Goal: Task Accomplishment & Management: Complete application form

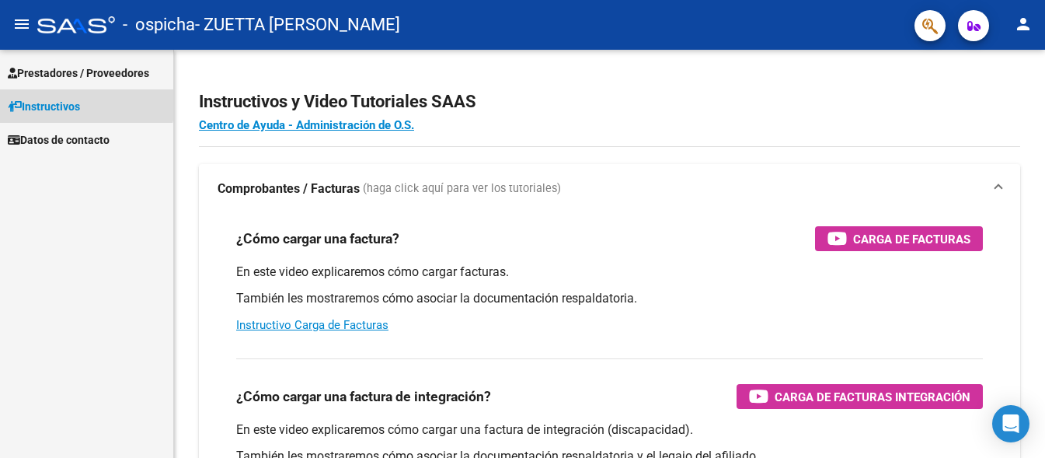
click at [80, 100] on span "Instructivos" at bounding box center [44, 106] width 72 height 17
click at [84, 85] on link "Prestadores / Proveedores" at bounding box center [86, 72] width 173 height 33
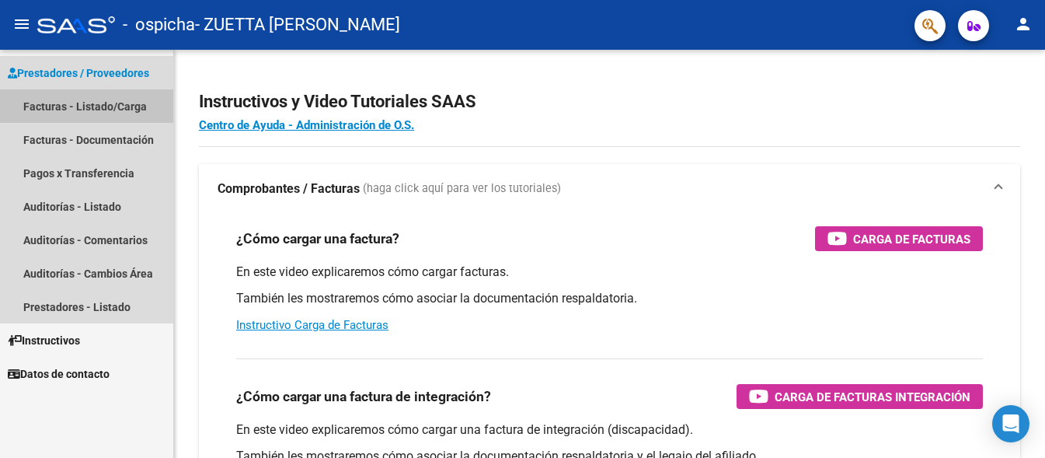
click at [87, 106] on link "Facturas - Listado/Carga" at bounding box center [86, 105] width 173 height 33
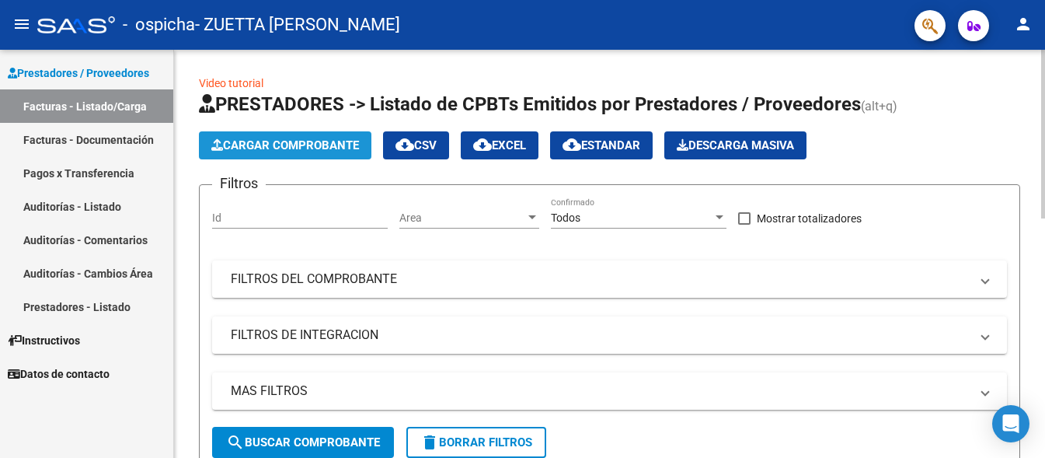
click at [287, 143] on span "Cargar Comprobante" at bounding box center [285, 145] width 148 height 14
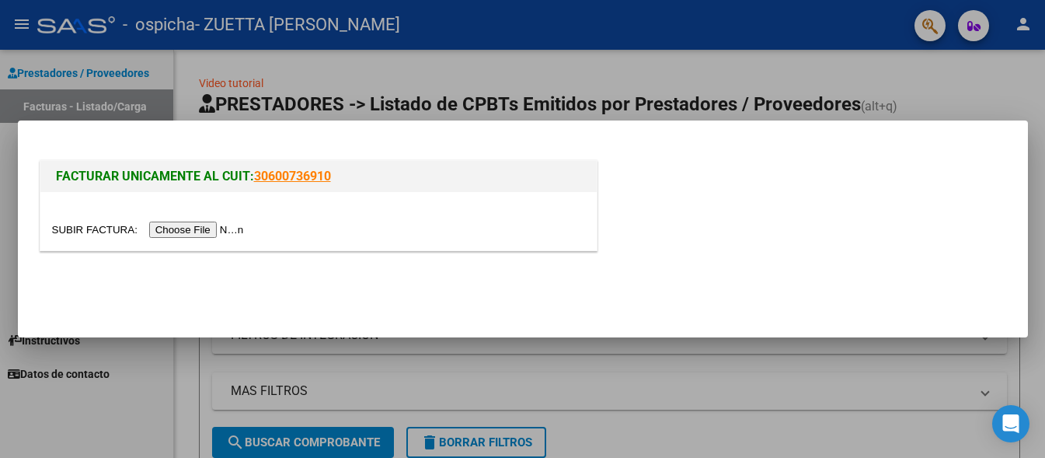
click at [225, 228] on input "file" at bounding box center [150, 229] width 197 height 16
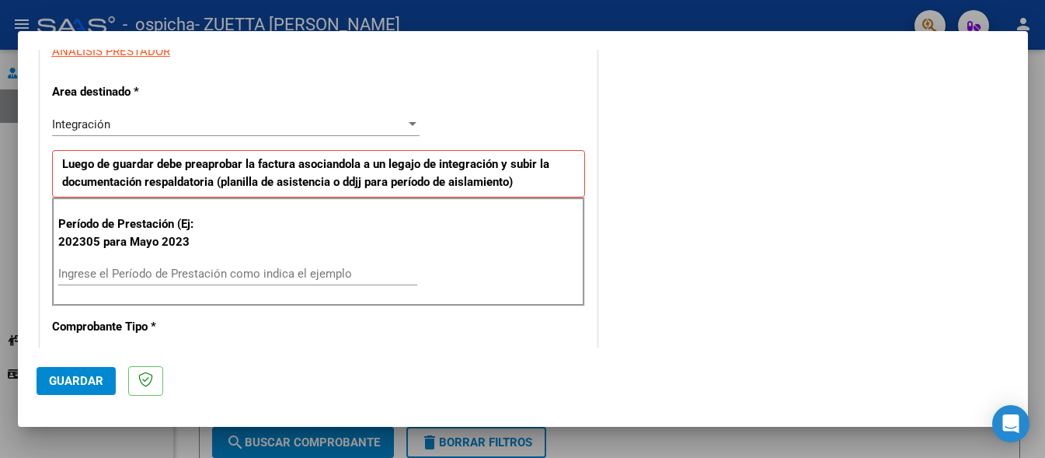
scroll to position [305, 0]
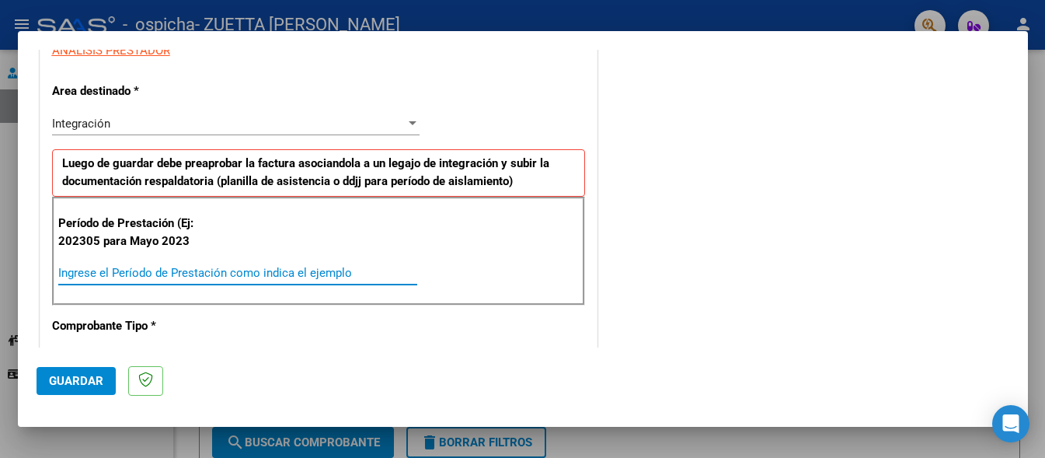
click at [182, 267] on input "Ingrese el Período de Prestación como indica el ejemplo" at bounding box center [237, 273] width 359 height 14
type input "202507"
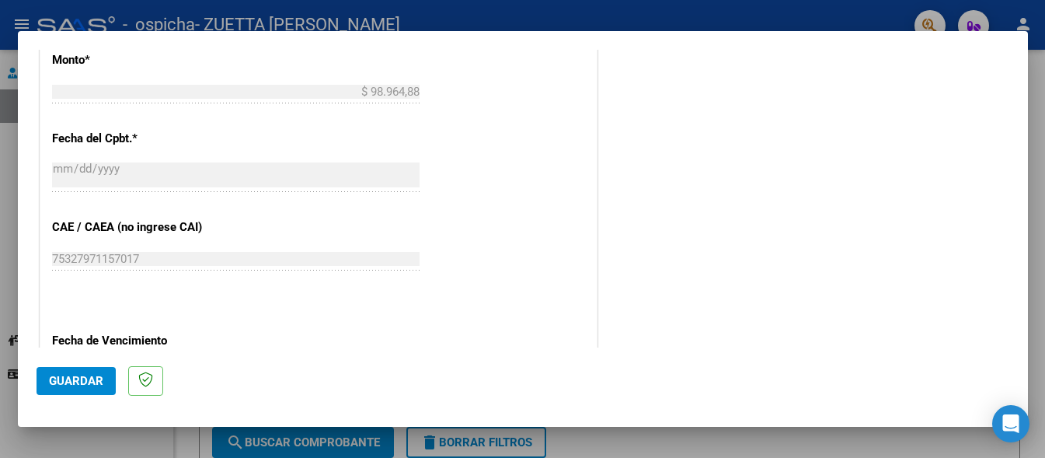
scroll to position [1040, 0]
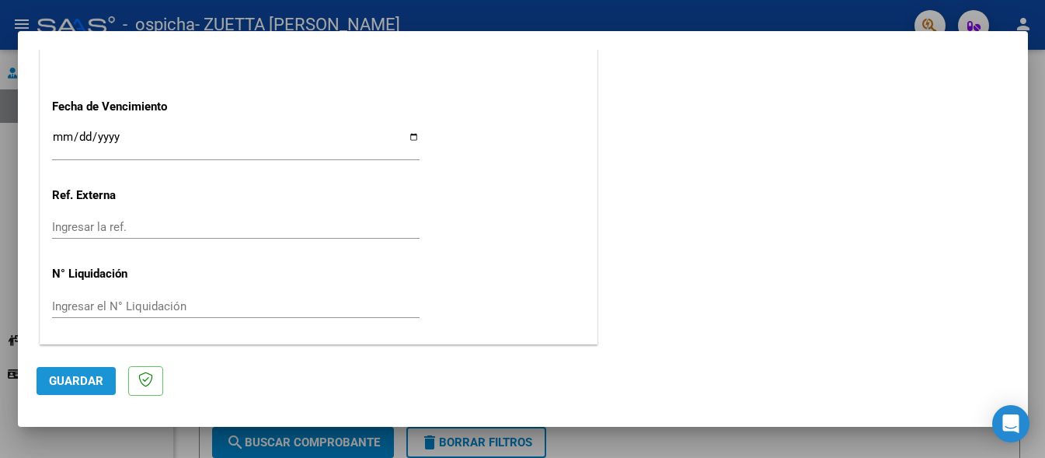
click at [77, 374] on span "Guardar" at bounding box center [76, 381] width 54 height 14
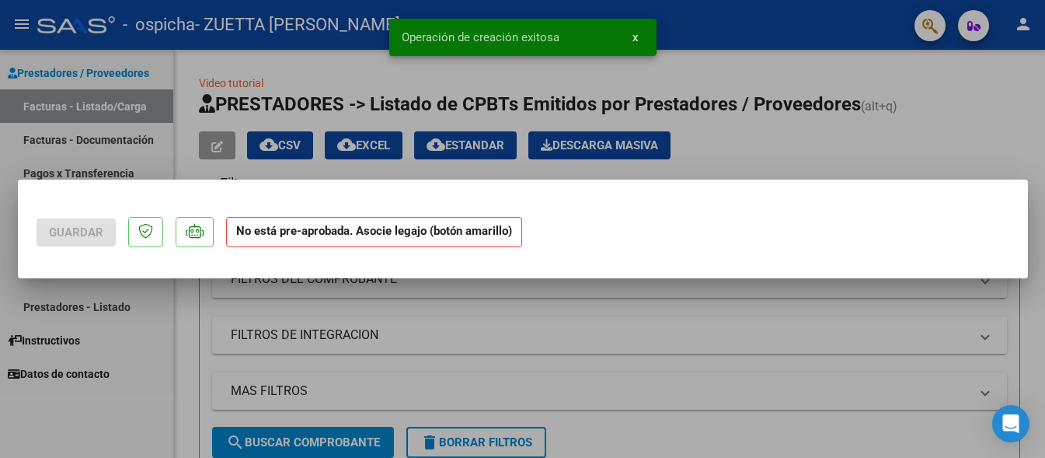
scroll to position [0, 0]
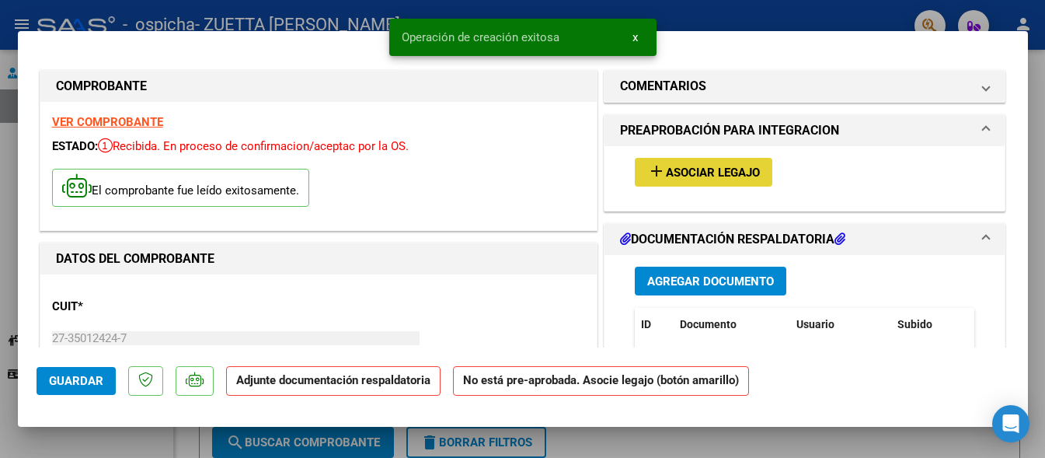
click at [637, 165] on button "add Asociar Legajo" at bounding box center [704, 172] width 138 height 29
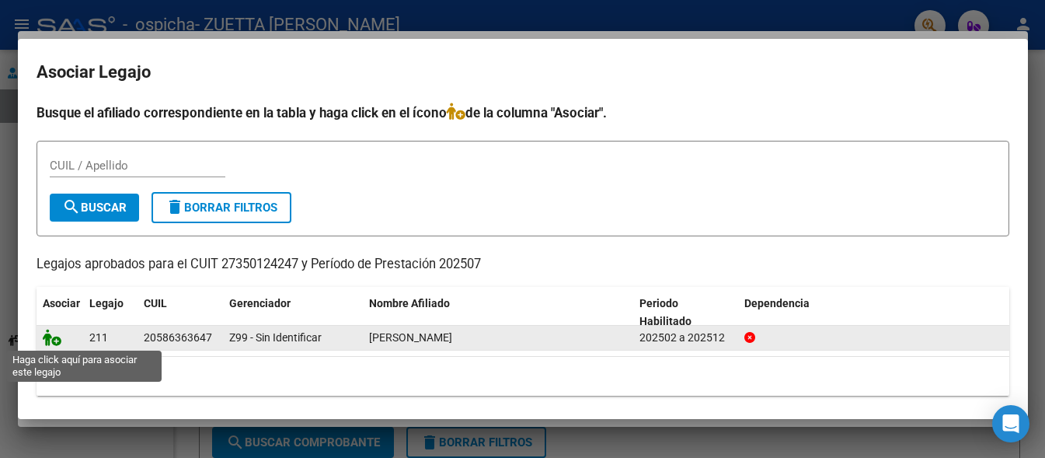
click at [58, 344] on icon at bounding box center [52, 337] width 19 height 17
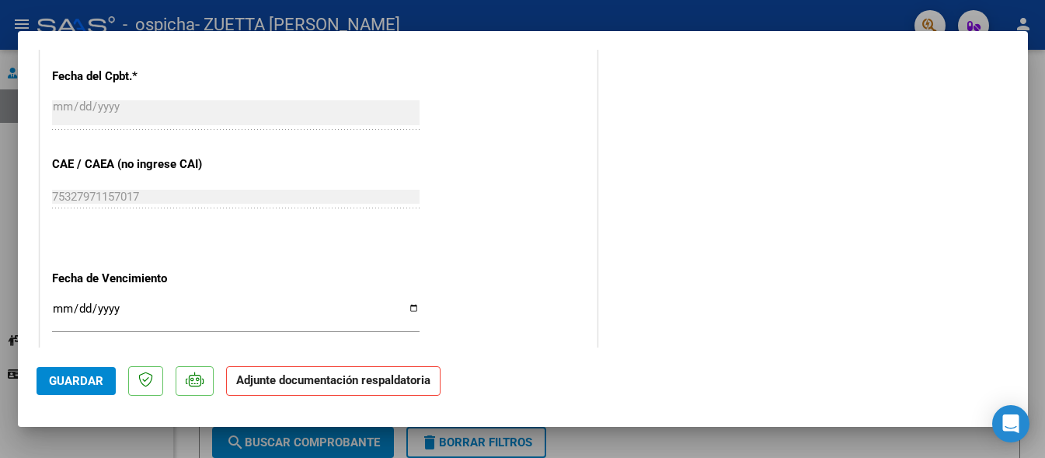
scroll to position [910, 0]
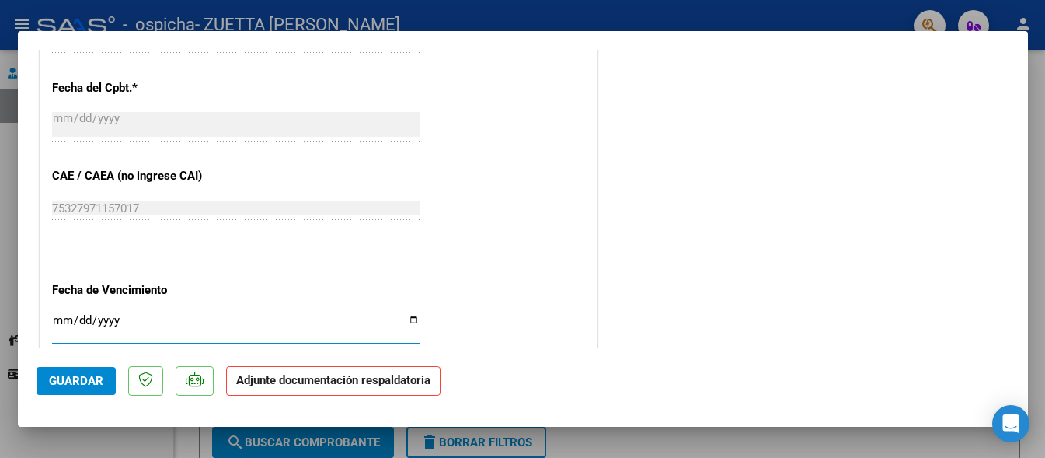
click at [402, 322] on input "Ingresar la fecha" at bounding box center [236, 326] width 368 height 25
type input "[DATE]"
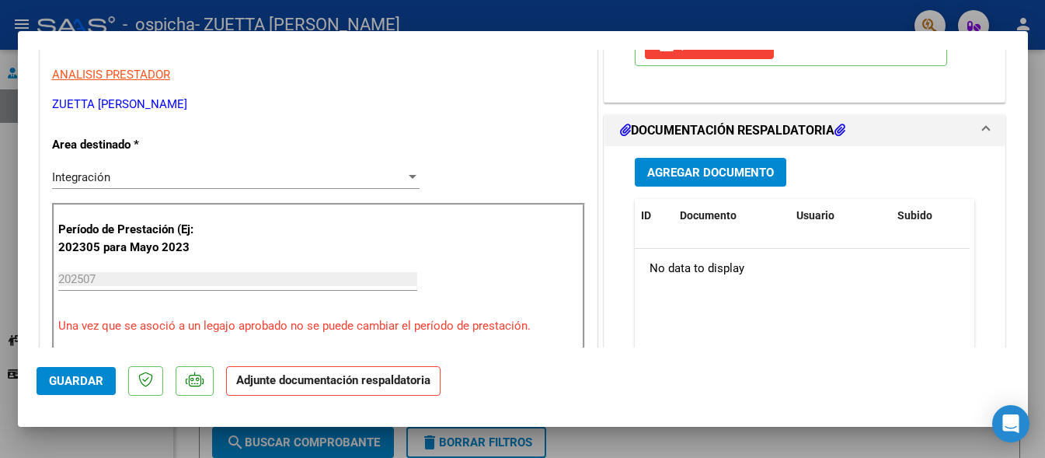
scroll to position [309, 0]
click at [647, 166] on span "Agregar Documento" at bounding box center [710, 173] width 127 height 14
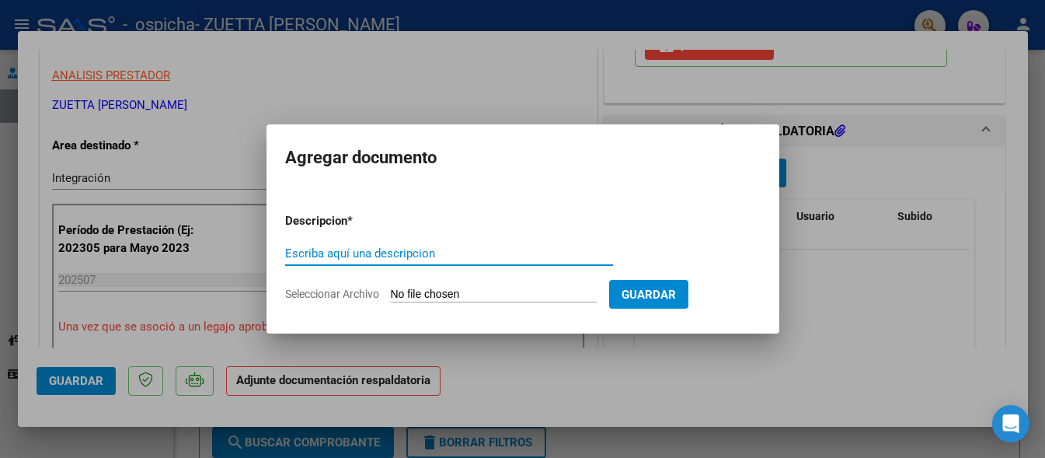
click at [514, 247] on input "Escriba aquí una descripcion" at bounding box center [449, 253] width 328 height 14
type input "planilla asistencia"
click at [535, 292] on input "Seleccionar Archivo" at bounding box center [494, 294] width 206 height 15
type input "C:\fakepath\PLANILLA [PERSON_NAME][DATE].pdf"
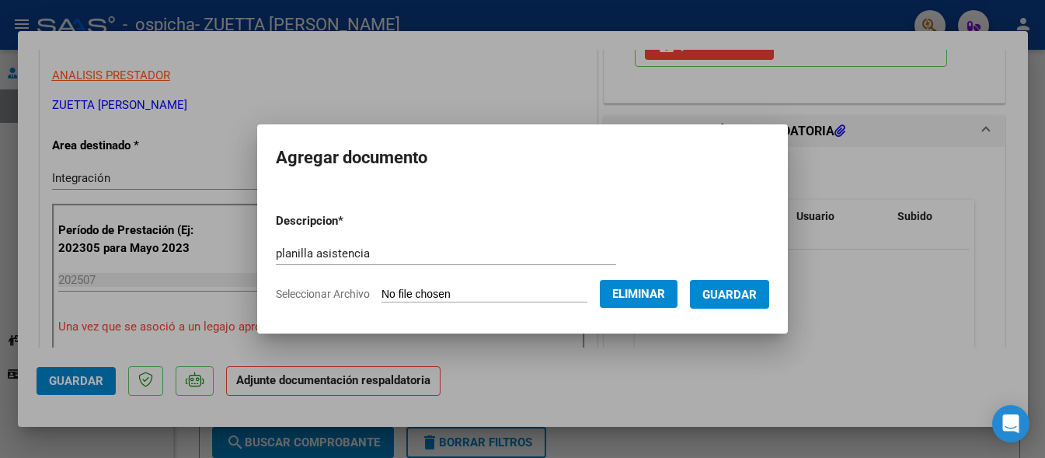
click at [740, 298] on span "Guardar" at bounding box center [729, 294] width 54 height 14
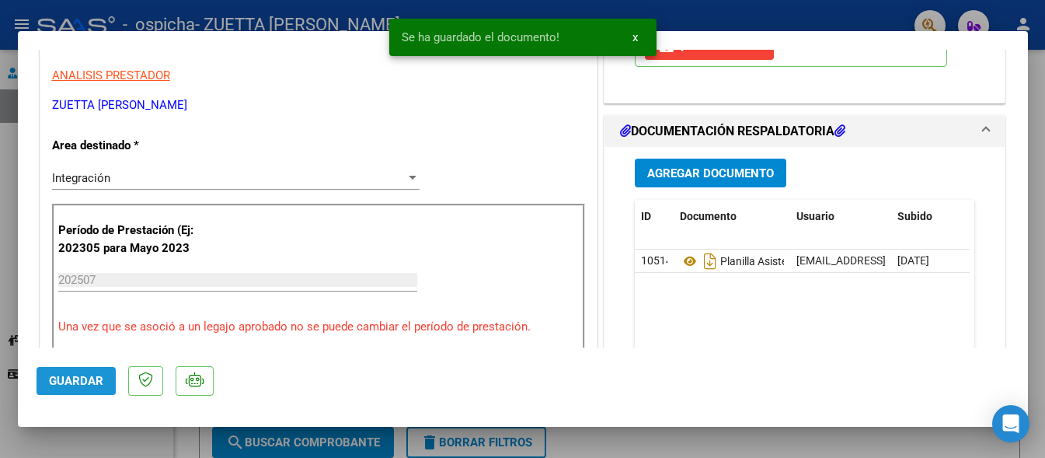
click at [49, 374] on span "Guardar" at bounding box center [76, 381] width 54 height 14
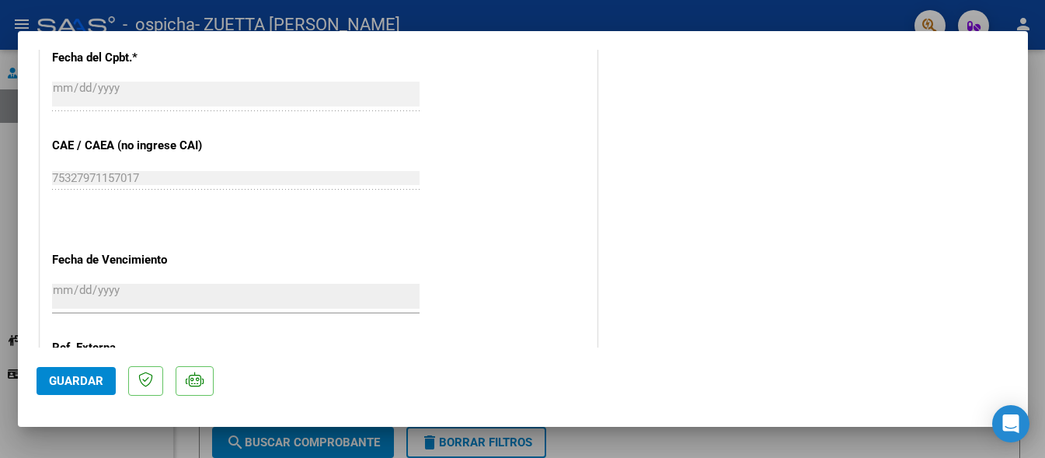
scroll to position [1093, 0]
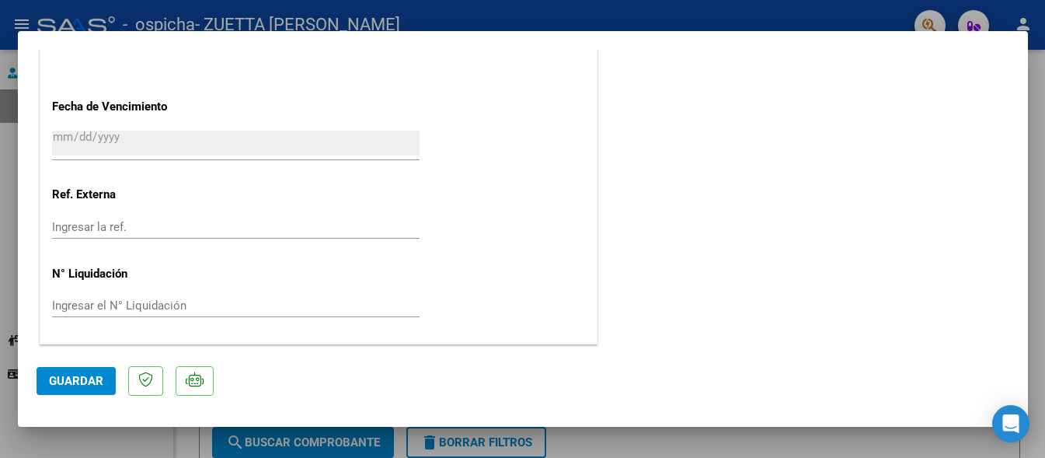
click at [71, 375] on span "Guardar" at bounding box center [76, 381] width 54 height 14
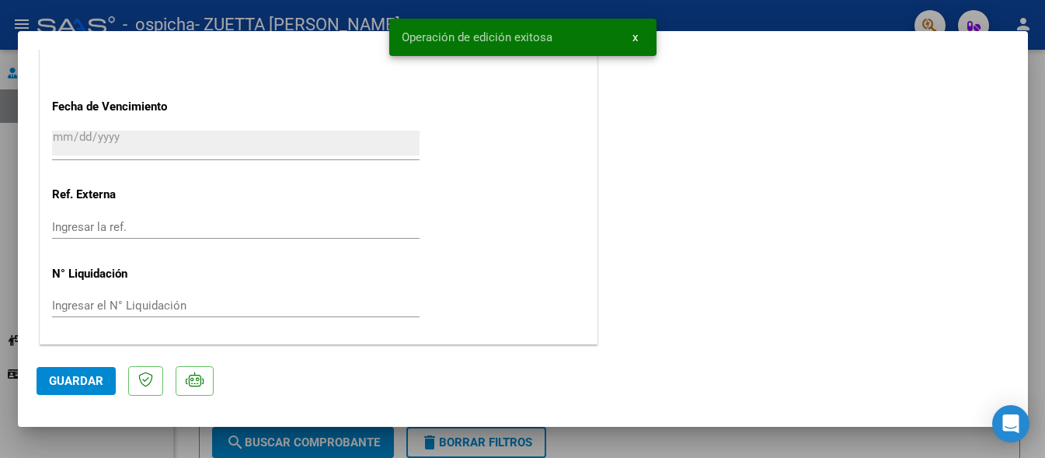
click at [106, 451] on div at bounding box center [522, 229] width 1045 height 458
type input "$ 0,00"
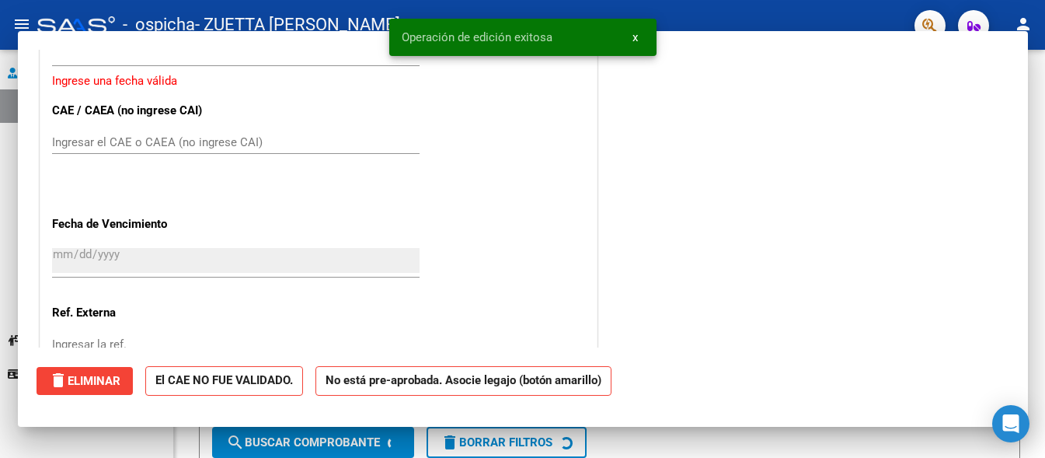
scroll to position [1211, 0]
